Goal: Find specific page/section: Find specific page/section

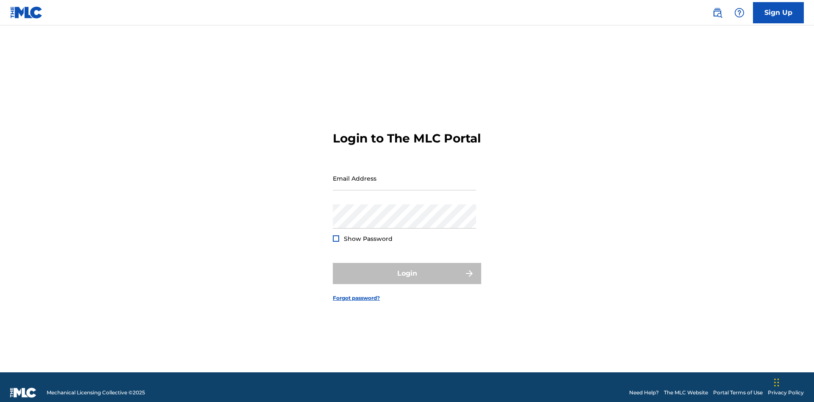
scroll to position [11, 0]
click at [405, 174] on input "Email Address" at bounding box center [404, 178] width 143 height 24
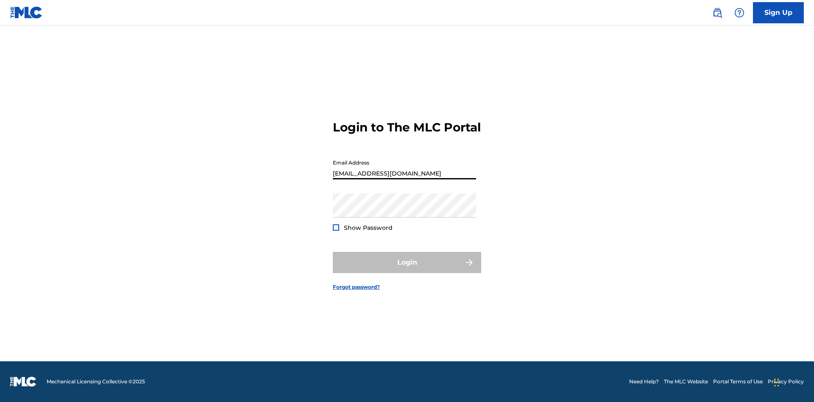
scroll to position [0, 27]
type input "69e1f26e-4564-4e64-8294-61e17a032b43@mailslurp.com"
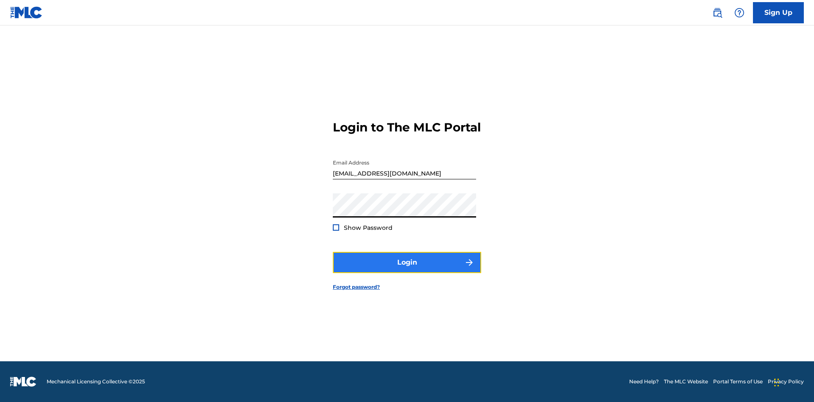
click at [407, 270] on button "Login" at bounding box center [407, 262] width 148 height 21
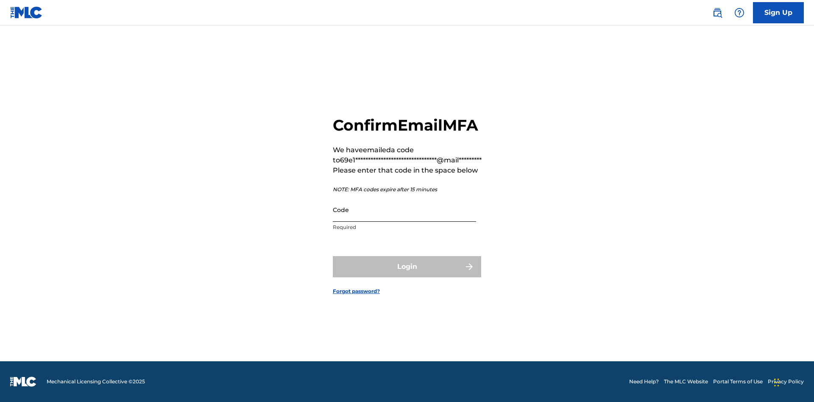
click at [405, 209] on input "Code" at bounding box center [404, 210] width 143 height 24
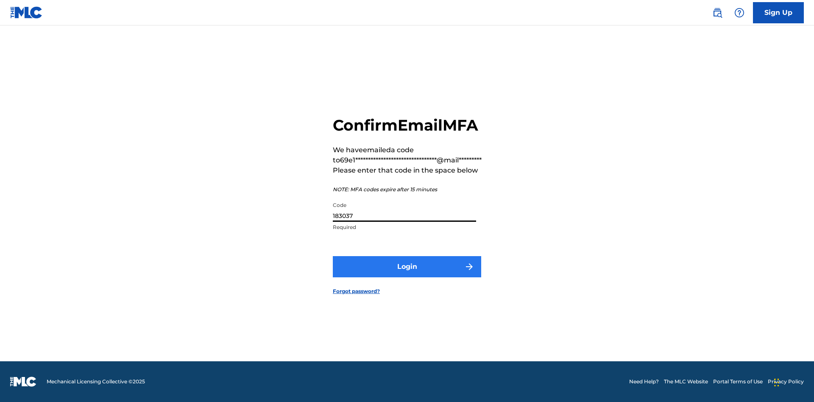
type input "183037"
click at [407, 266] on button "Login" at bounding box center [407, 266] width 148 height 21
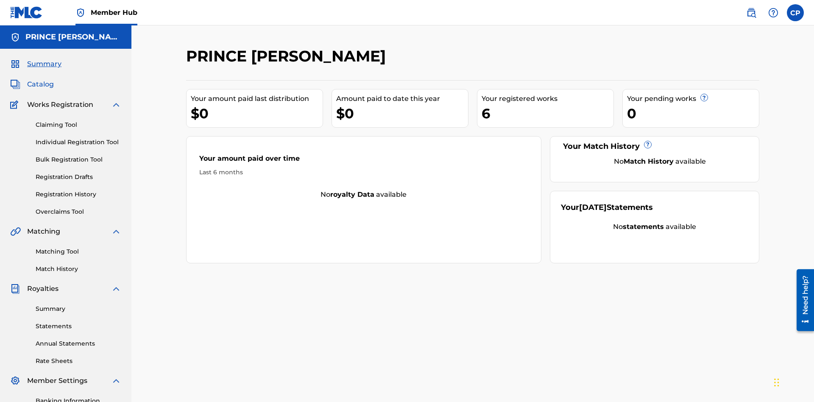
click at [40, 79] on span "Catalog" at bounding box center [40, 84] width 27 height 10
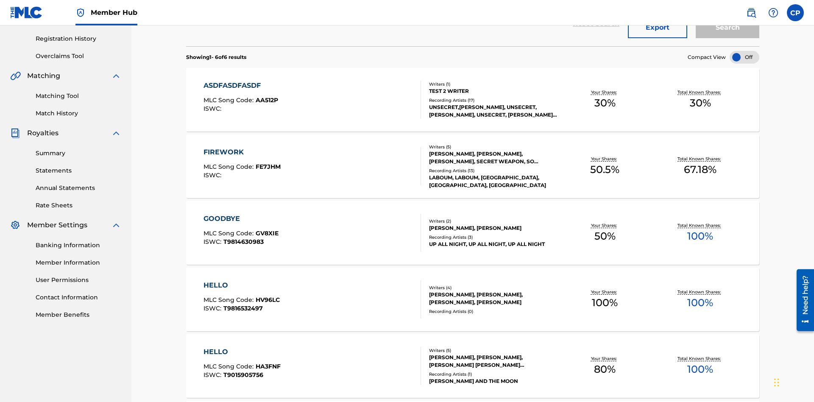
scroll to position [34, 0]
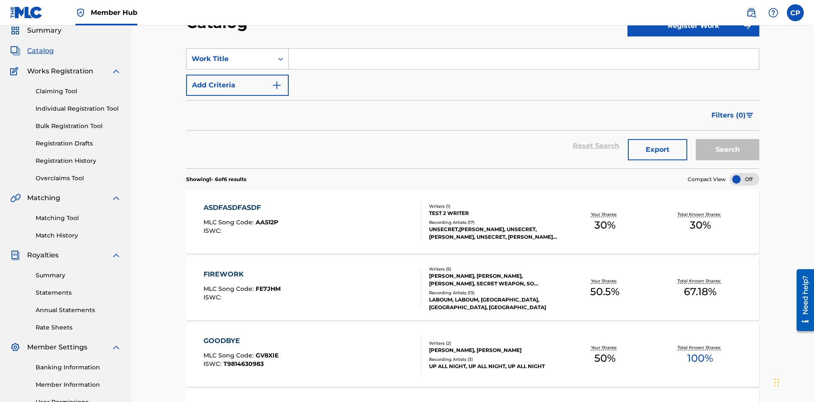
click at [230, 59] on div "Work Title" at bounding box center [230, 59] width 76 height 10
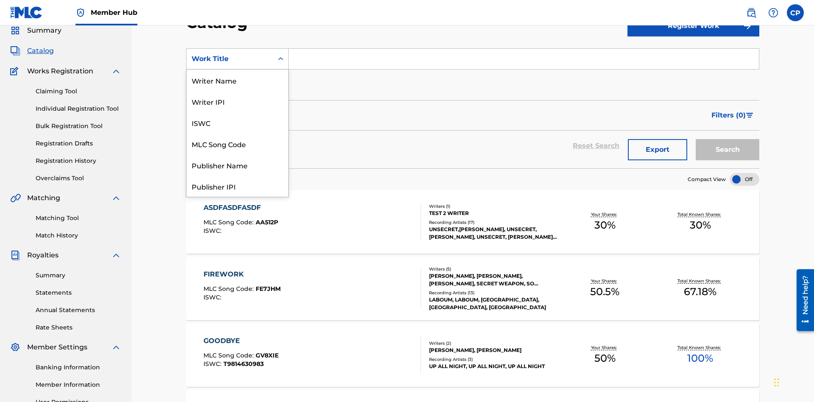
scroll to position [127, 0]
click at [237, 186] on div "Work Title" at bounding box center [238, 186] width 102 height 21
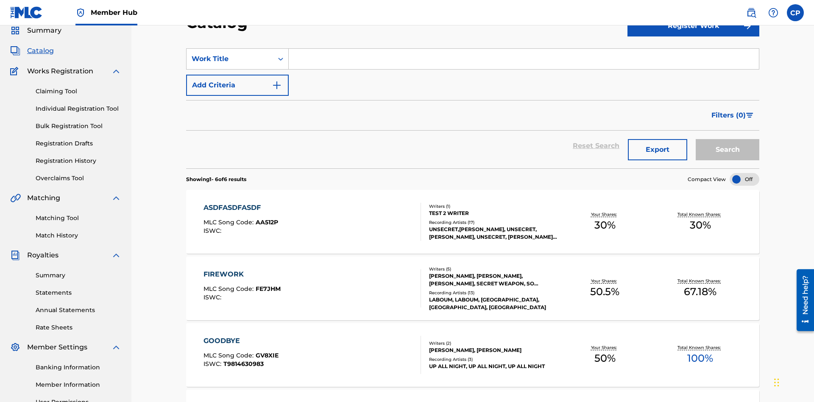
click at [524, 61] on input "Search Form" at bounding box center [524, 59] width 470 height 20
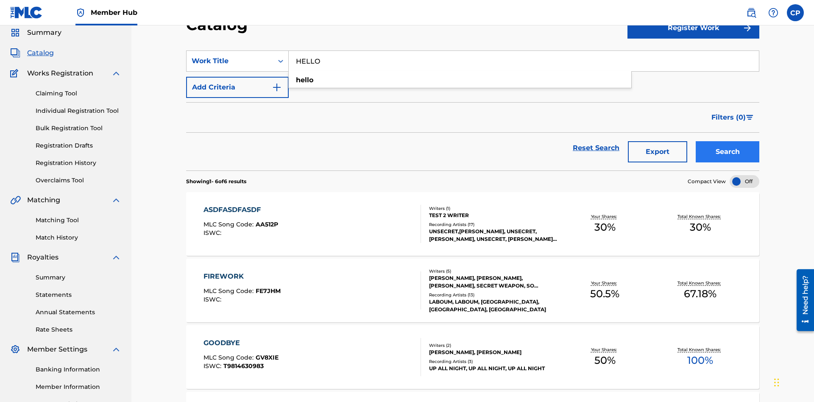
type input "HELLO"
click at [728, 141] on button "Search" at bounding box center [728, 151] width 64 height 21
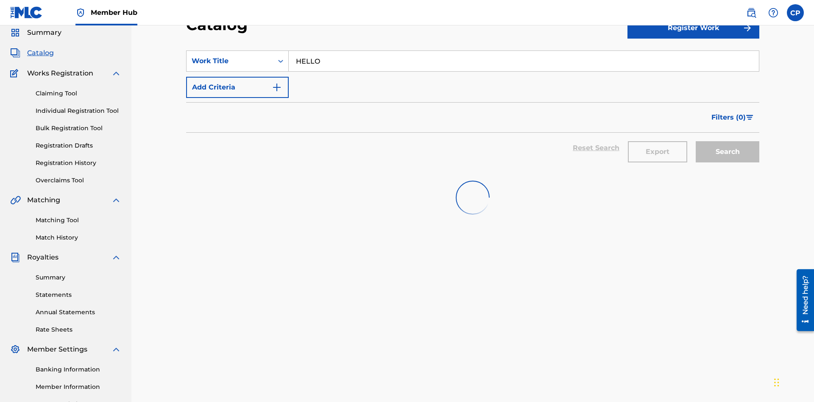
scroll to position [122, 0]
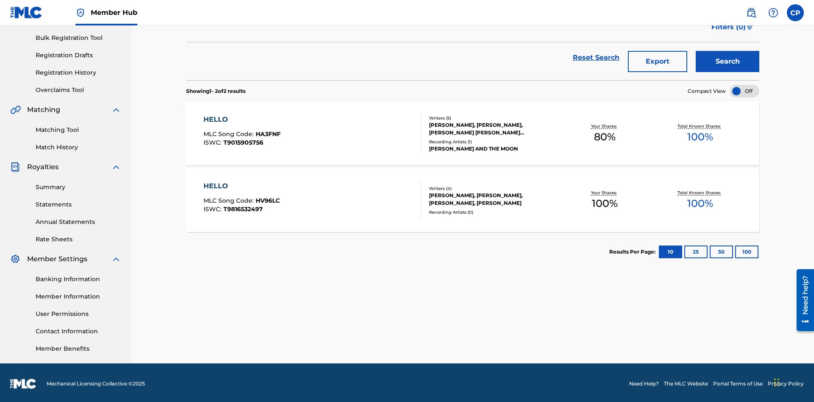
click at [267, 132] on span "HA3FNF" at bounding box center [268, 134] width 25 height 8
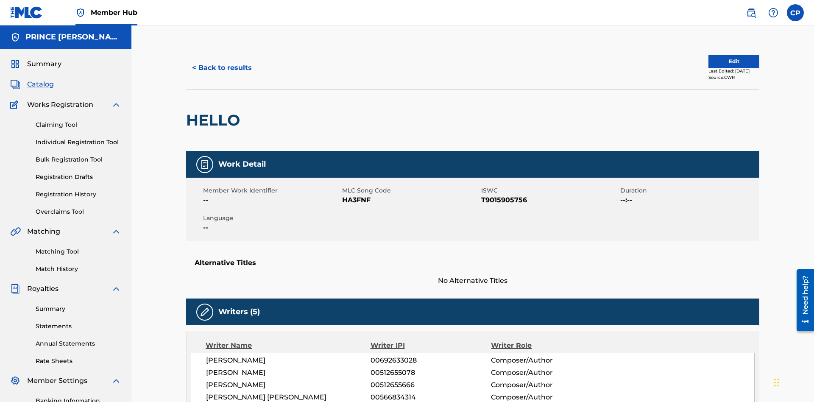
scroll to position [475, 0]
